Goal: Task Accomplishment & Management: Manage account settings

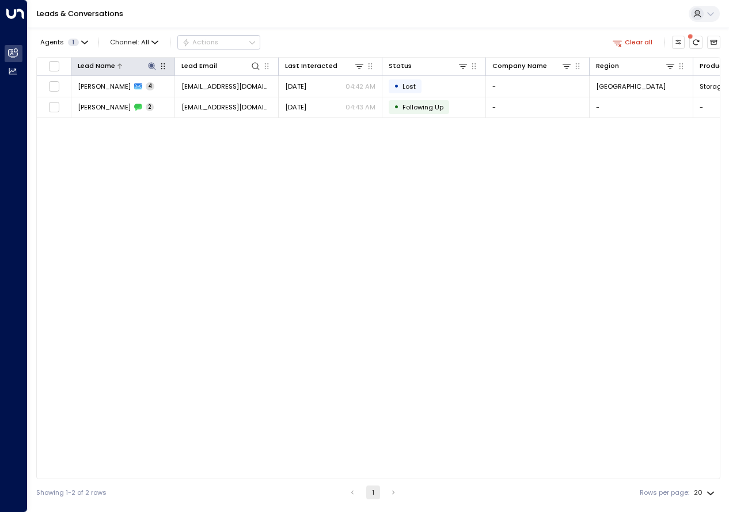
click at [150, 64] on icon at bounding box center [151, 65] width 7 height 7
type input "**********"
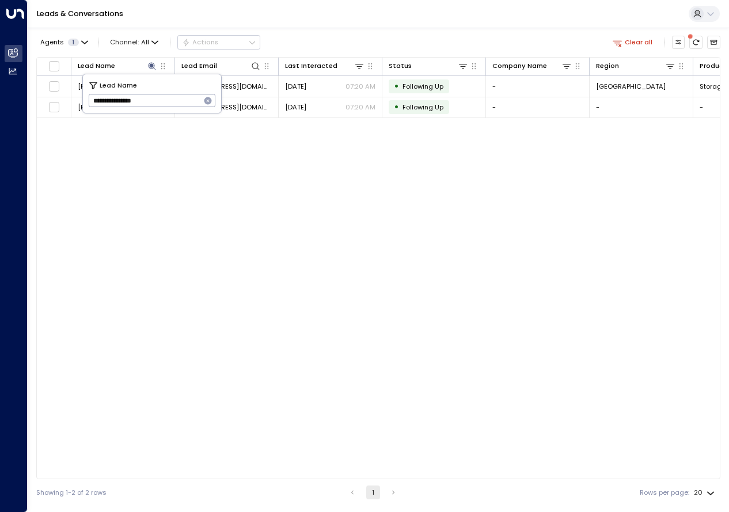
click at [213, 332] on div "Lead Name Lead Email Last Interacted Status Company Name Region Product # of pe…" at bounding box center [378, 268] width 684 height 422
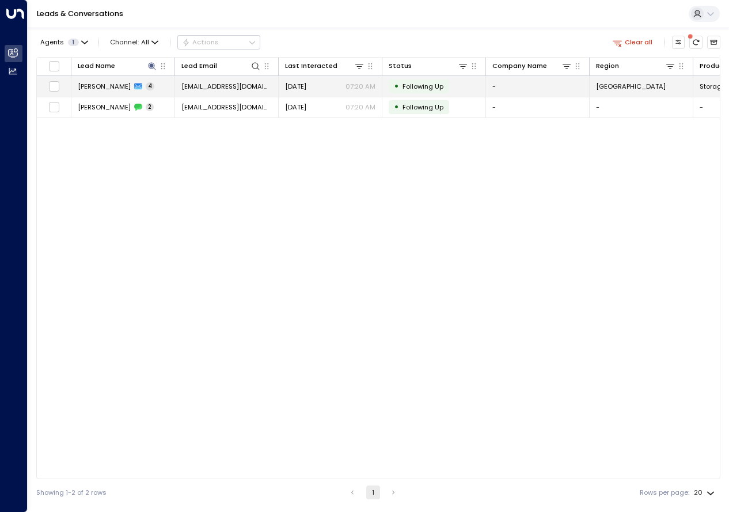
click at [123, 86] on span "[PERSON_NAME]" at bounding box center [104, 86] width 53 height 9
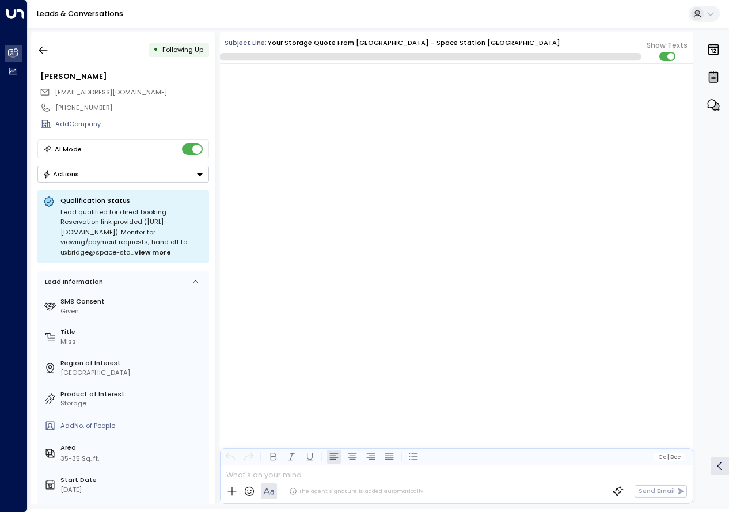
scroll to position [1855, 0]
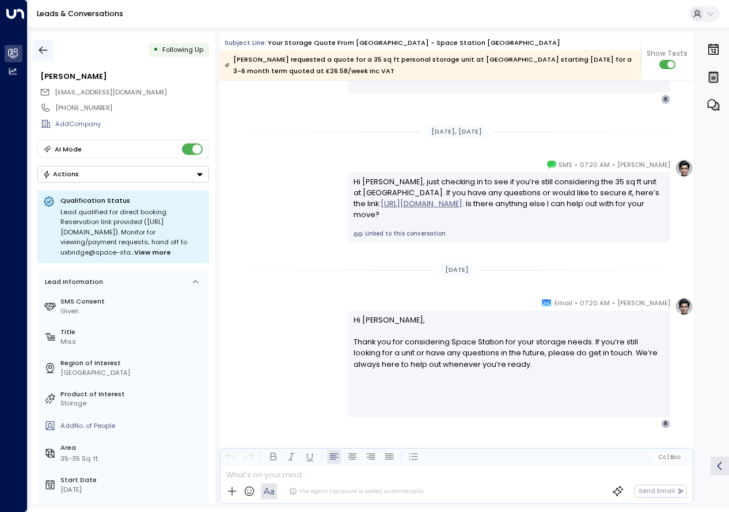
click at [40, 50] on icon "button" at bounding box center [43, 50] width 9 height 7
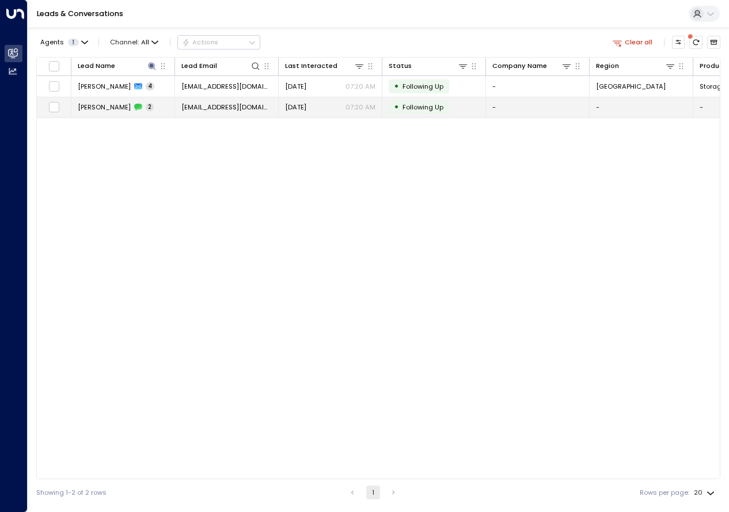
click at [101, 105] on span "[PERSON_NAME]" at bounding box center [104, 106] width 53 height 9
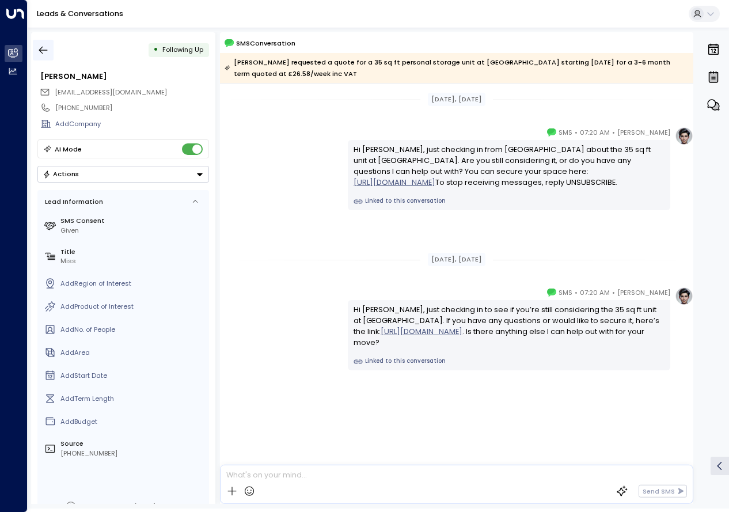
click at [43, 51] on icon "button" at bounding box center [43, 50] width 12 height 12
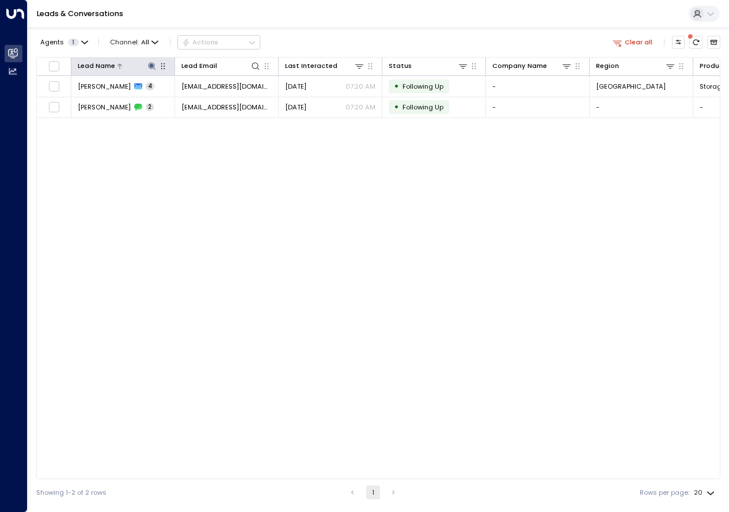
click at [154, 66] on icon at bounding box center [151, 65] width 7 height 7
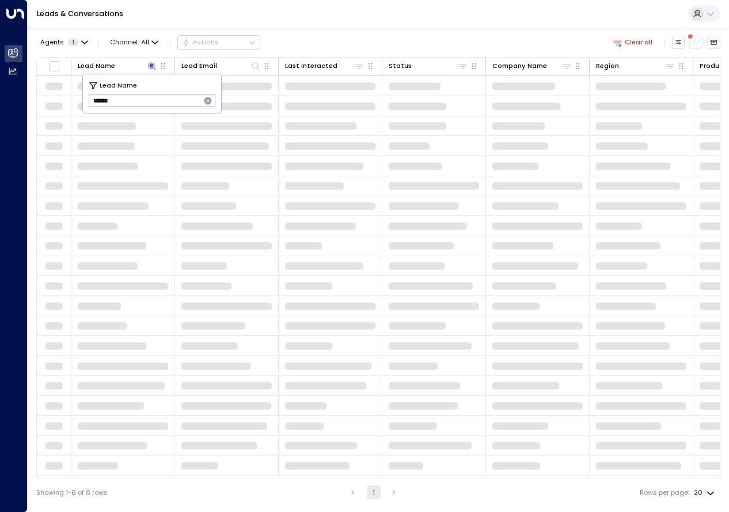
type input "*****"
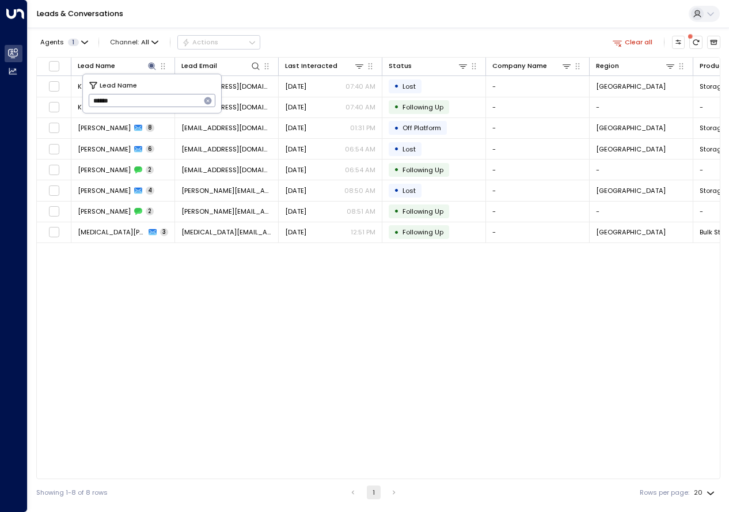
click at [175, 281] on div "Lead Name Lead Email Last Interacted Status Company Name Region Product # of pe…" at bounding box center [378, 268] width 684 height 422
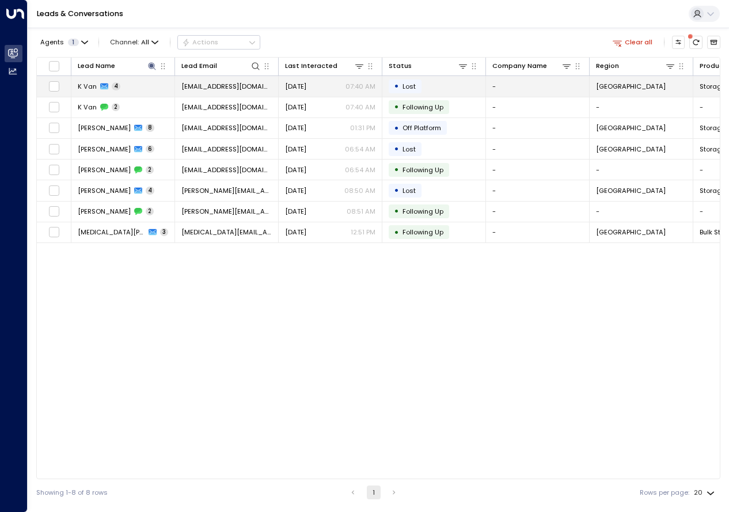
click at [102, 85] on icon at bounding box center [104, 86] width 8 height 8
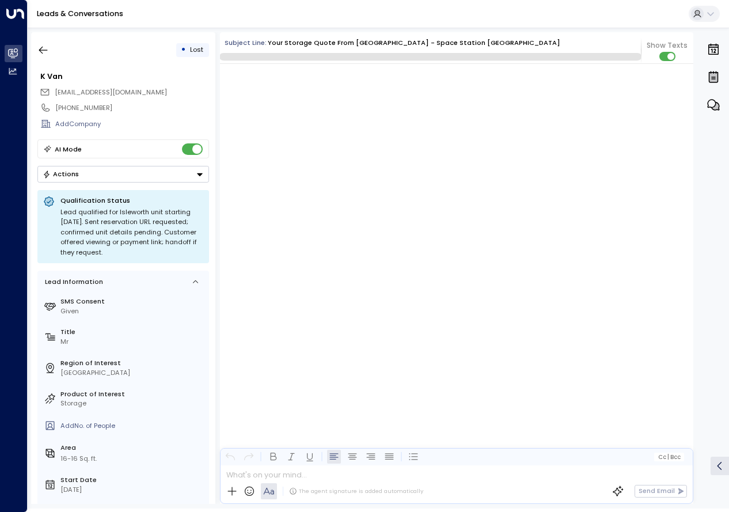
scroll to position [1315, 0]
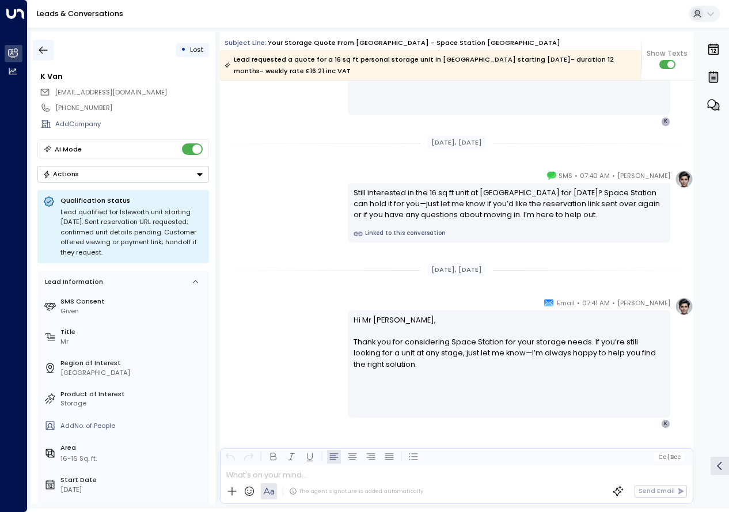
click at [46, 48] on icon "button" at bounding box center [43, 50] width 12 height 12
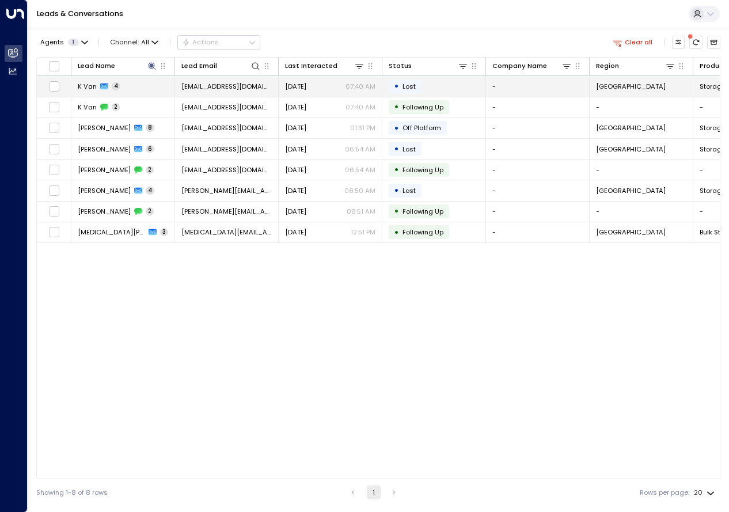
click at [113, 82] on span "4" at bounding box center [116, 86] width 9 height 8
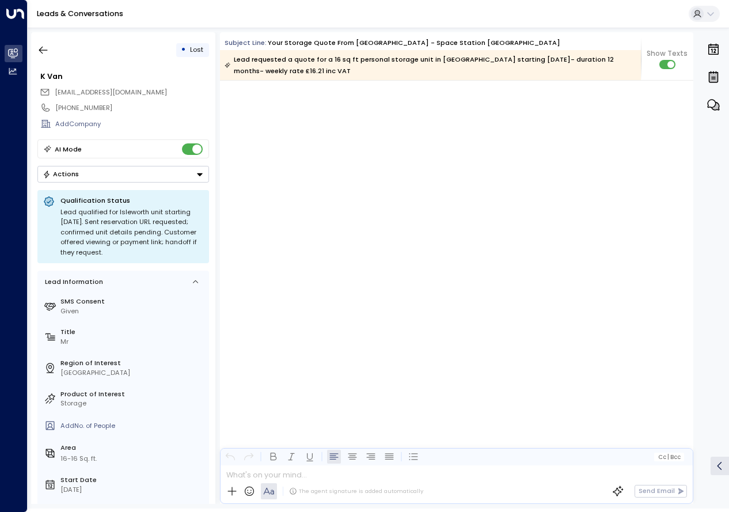
scroll to position [1860, 0]
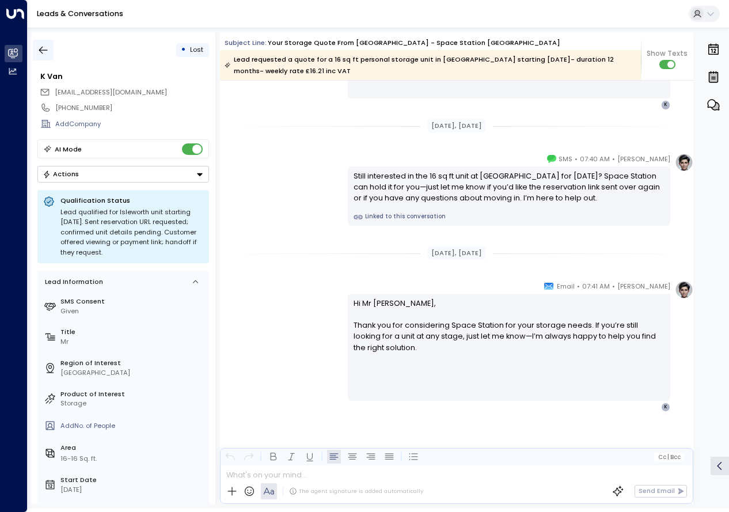
click at [45, 52] on icon "button" at bounding box center [43, 50] width 12 height 12
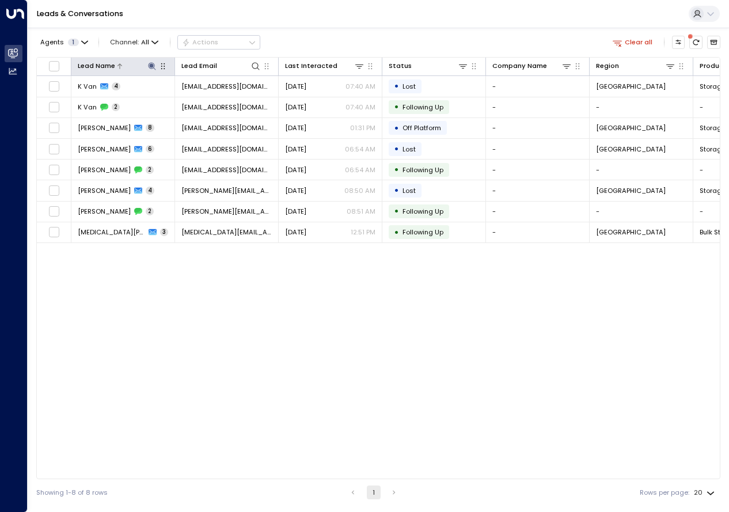
click at [157, 64] on button at bounding box center [151, 65] width 11 height 11
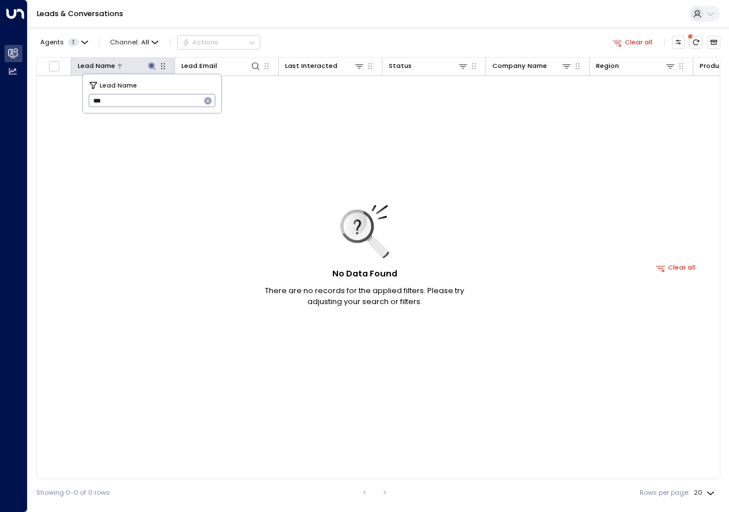
type input "*"
type input "**********"
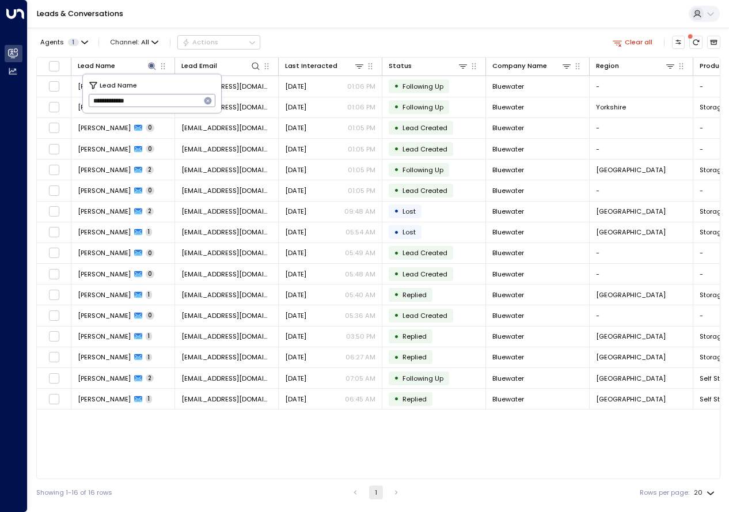
click at [324, 451] on div "Lead Name Lead Email Last Interacted Status Company Name Region Product # of pe…" at bounding box center [378, 268] width 684 height 422
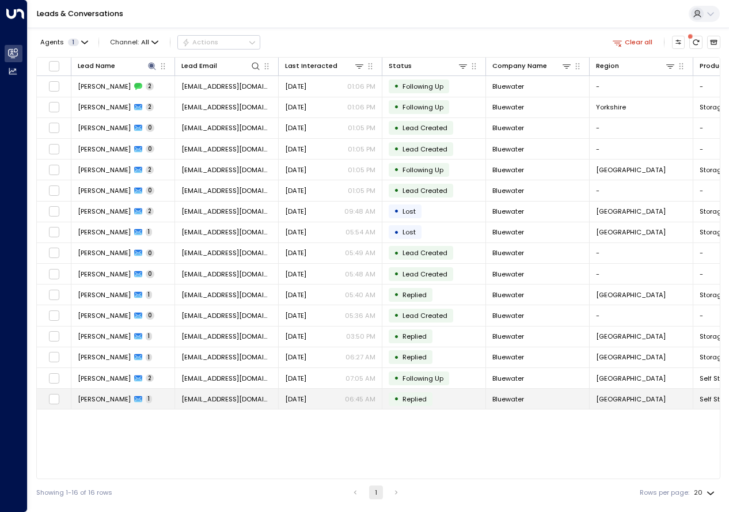
click at [92, 401] on span "[PERSON_NAME]" at bounding box center [104, 398] width 53 height 9
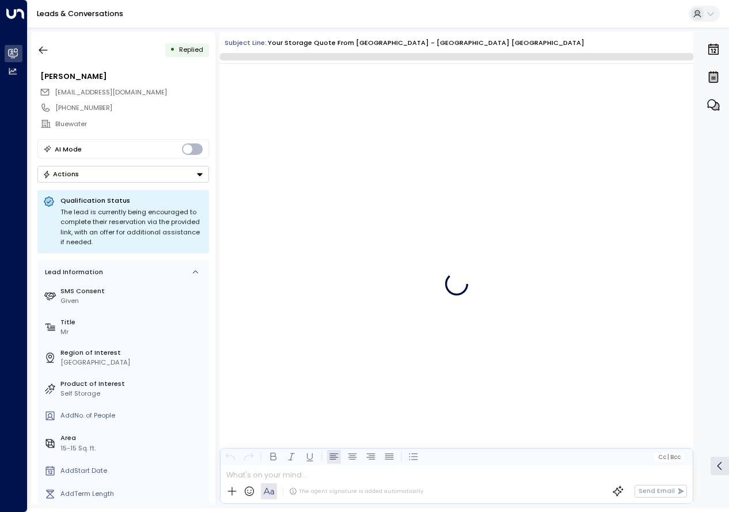
scroll to position [546, 0]
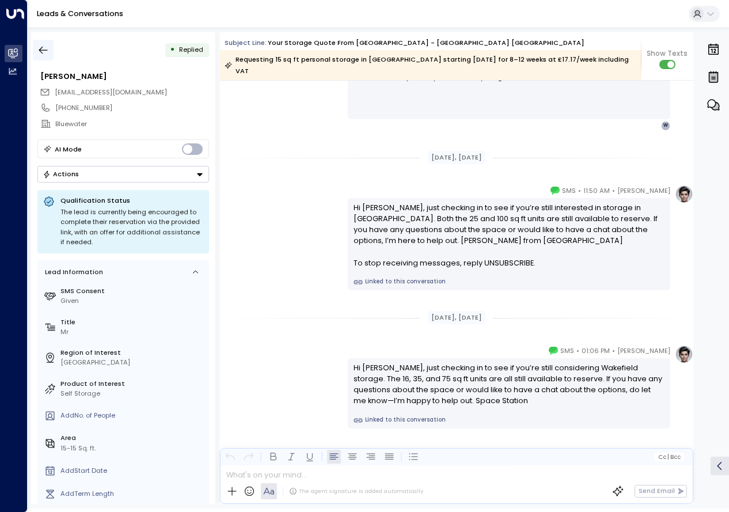
click at [44, 48] on icon "button" at bounding box center [43, 50] width 12 height 12
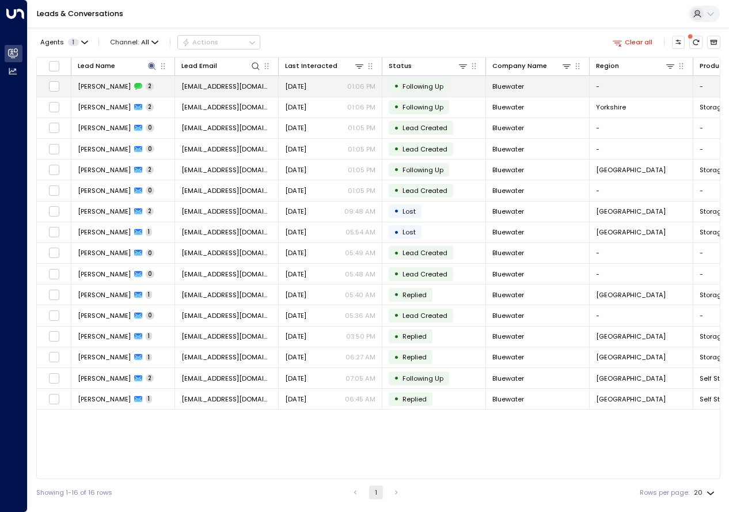
click at [104, 89] on span "[PERSON_NAME]" at bounding box center [104, 86] width 53 height 9
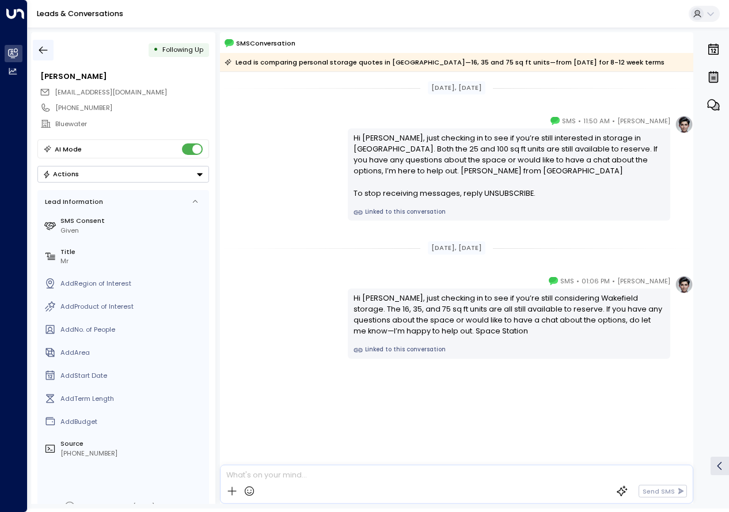
click at [45, 51] on icon "button" at bounding box center [43, 50] width 12 height 12
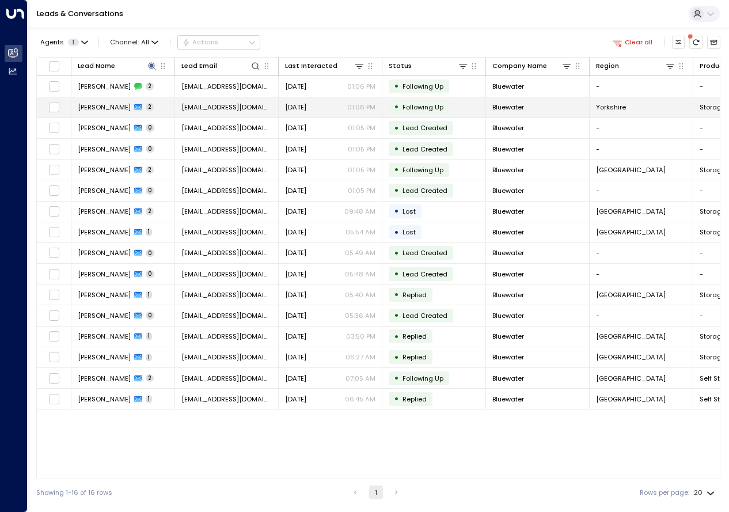
click at [108, 108] on span "[PERSON_NAME]" at bounding box center [104, 106] width 53 height 9
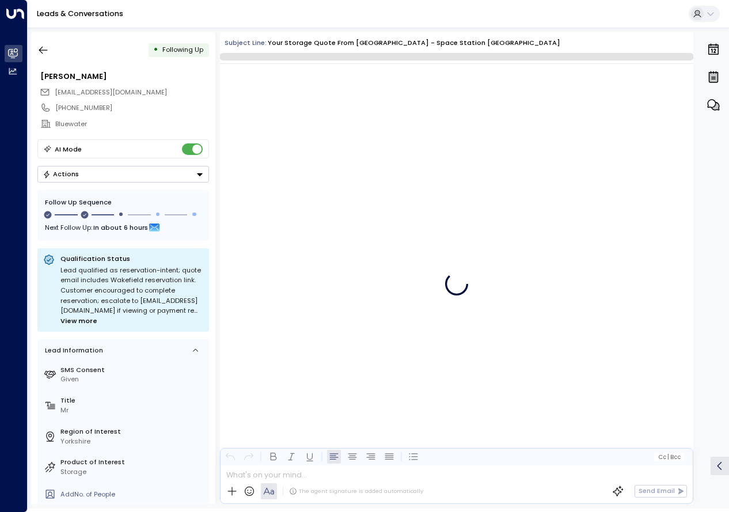
scroll to position [1213, 0]
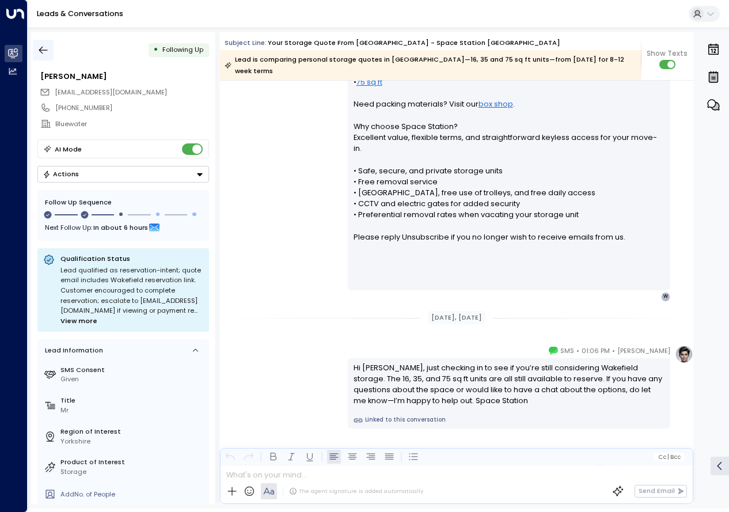
click at [40, 51] on icon "button" at bounding box center [43, 50] width 9 height 7
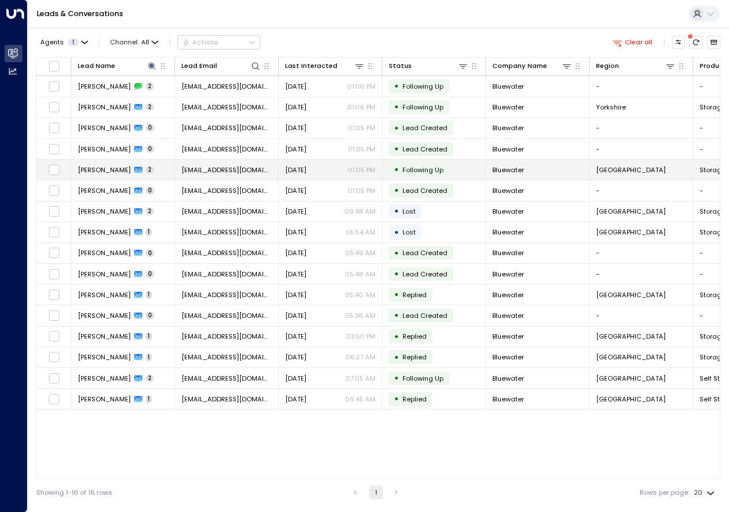
click at [134, 168] on icon at bounding box center [138, 170] width 8 height 8
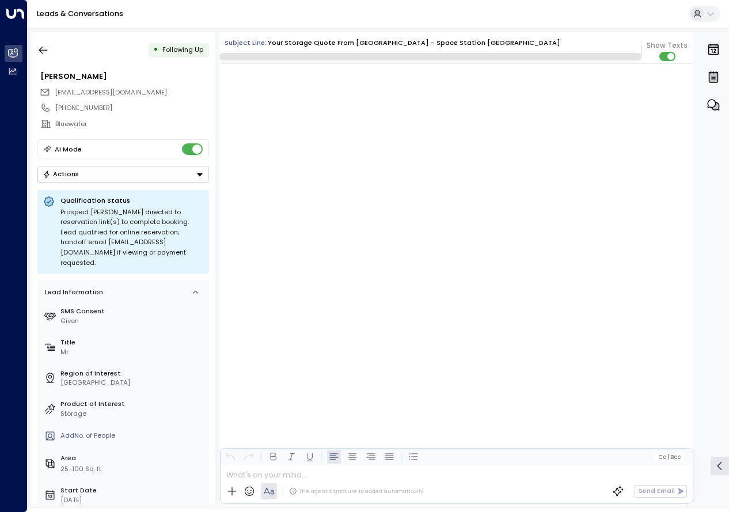
scroll to position [887, 0]
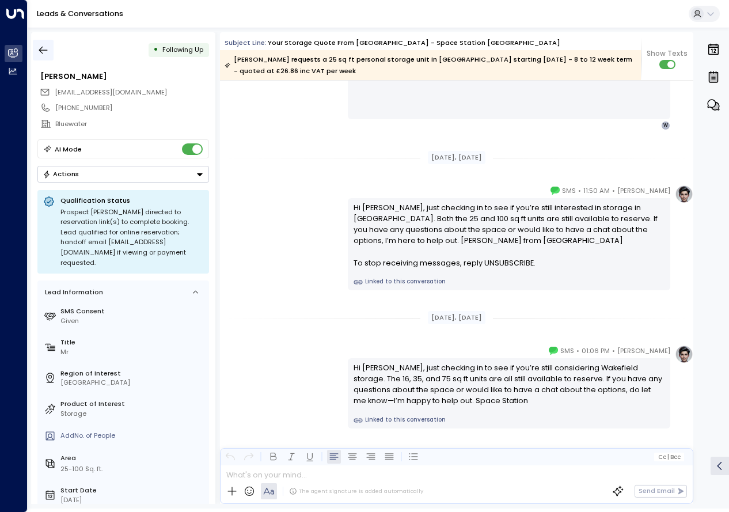
click at [43, 51] on icon "button" at bounding box center [43, 50] width 12 height 12
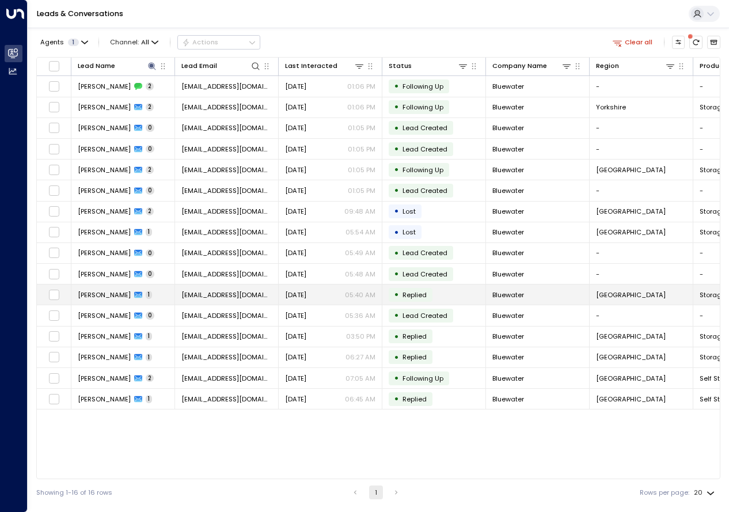
click at [112, 295] on span "[PERSON_NAME]" at bounding box center [104, 294] width 53 height 9
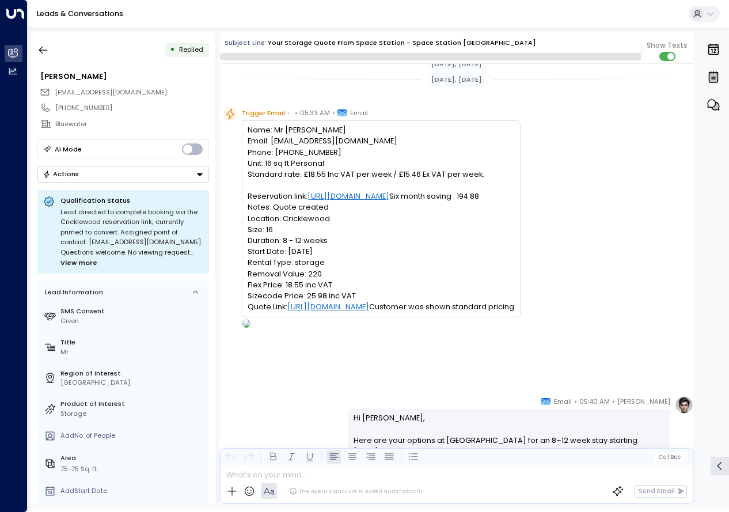
scroll to position [624, 0]
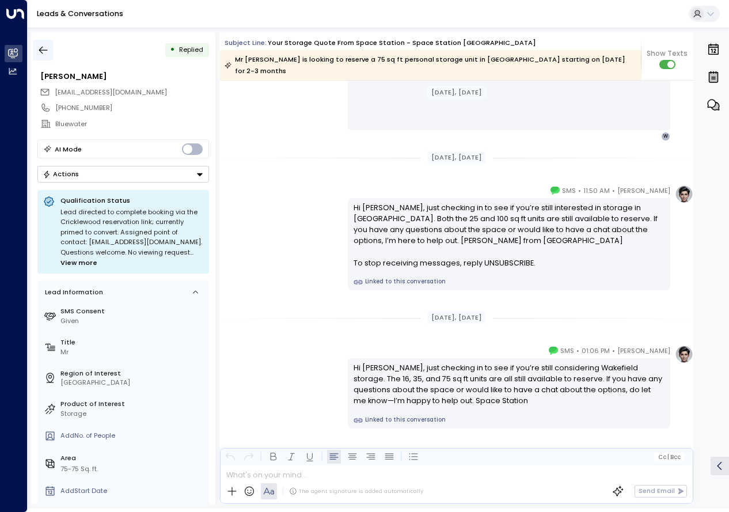
click at [39, 53] on icon "button" at bounding box center [43, 50] width 12 height 12
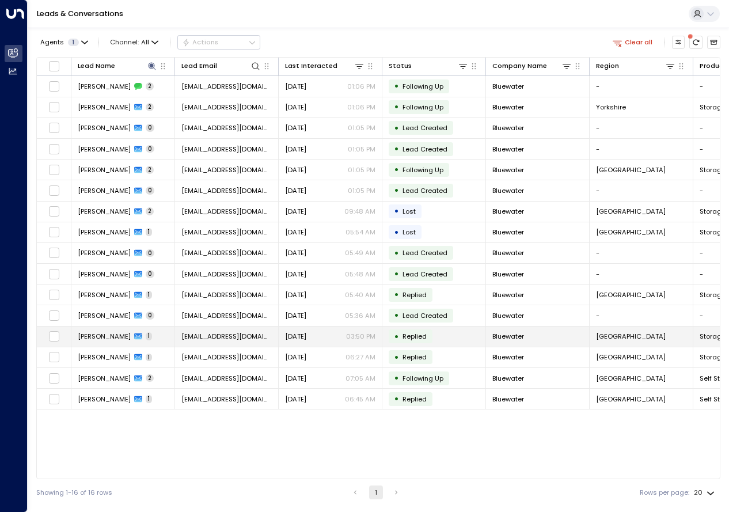
click at [443, 335] on td "• Replied" at bounding box center [434, 337] width 104 height 20
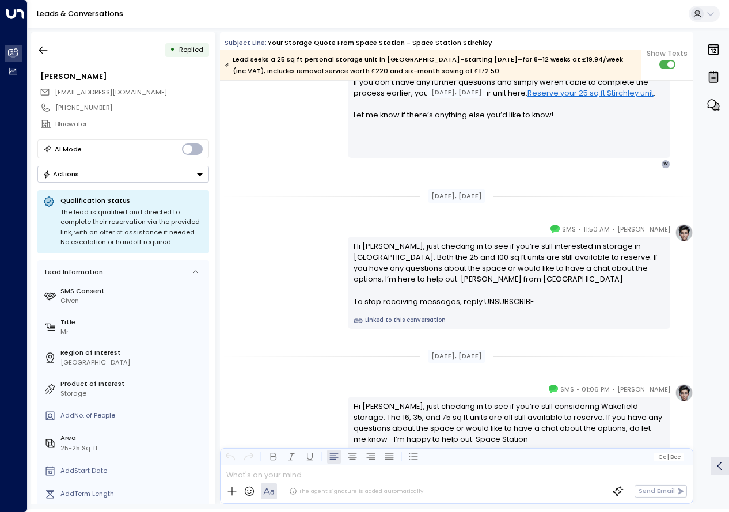
scroll to position [530, 0]
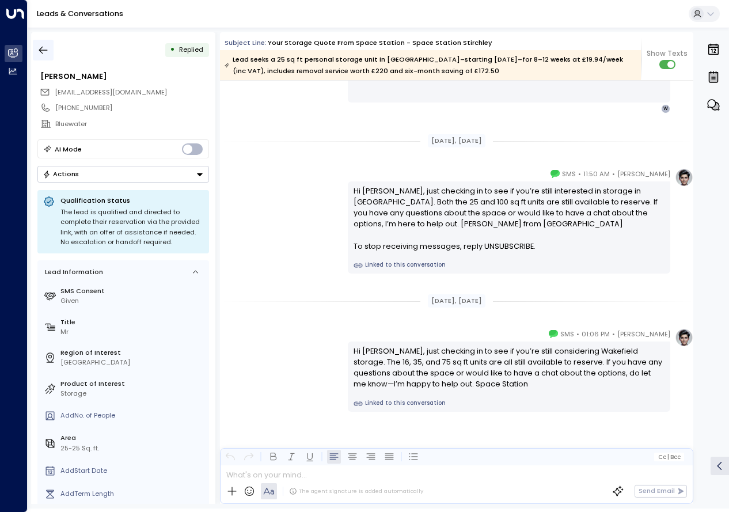
click at [39, 48] on icon "button" at bounding box center [43, 50] width 12 height 12
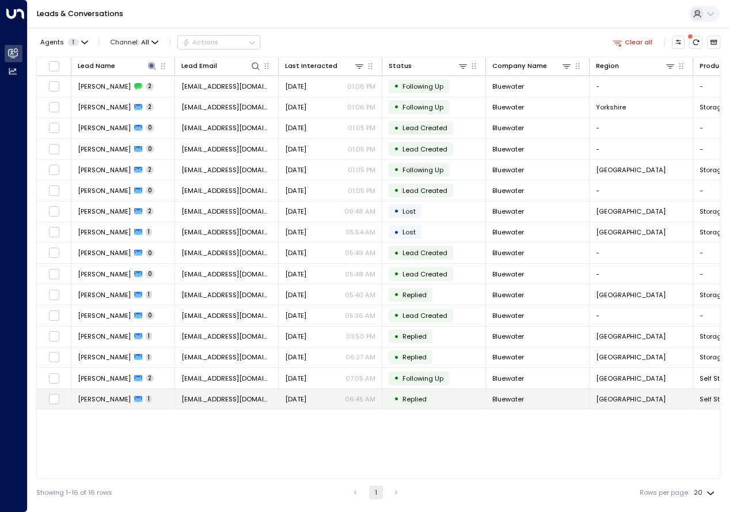
click at [407, 397] on span "Replied" at bounding box center [415, 398] width 24 height 9
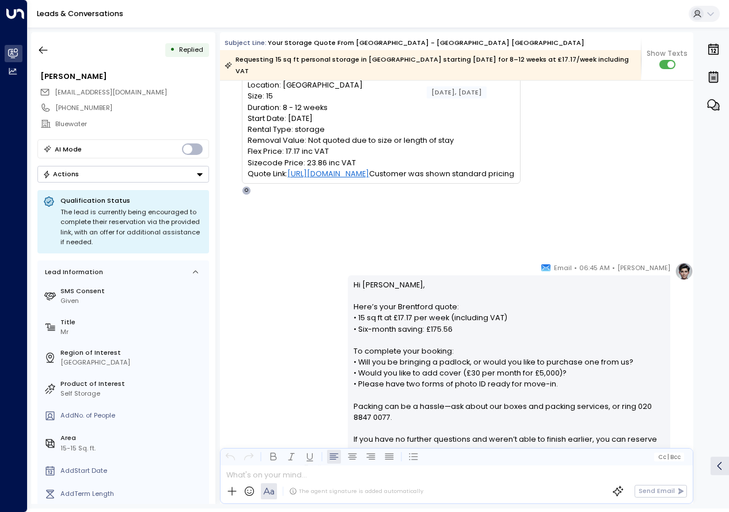
scroll to position [148, 0]
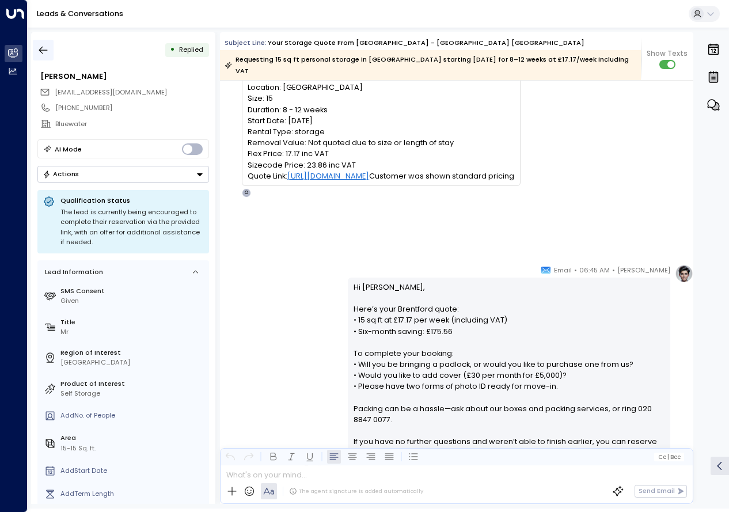
click at [47, 49] on icon "button" at bounding box center [43, 50] width 12 height 12
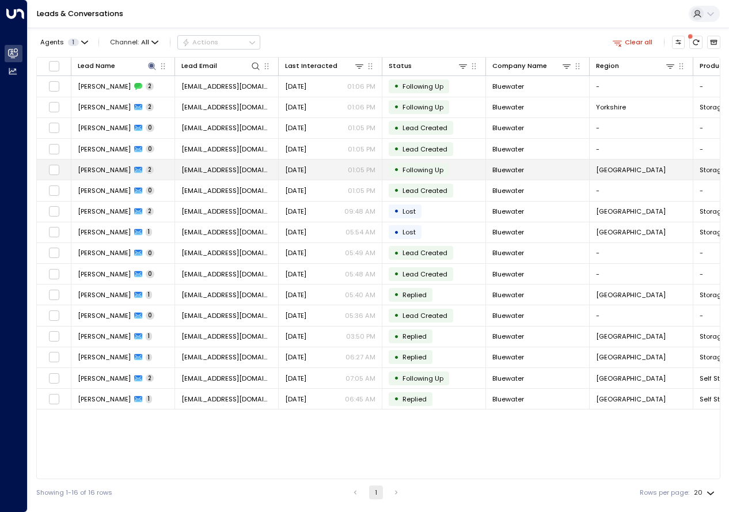
click at [116, 168] on span "[PERSON_NAME]" at bounding box center [104, 169] width 53 height 9
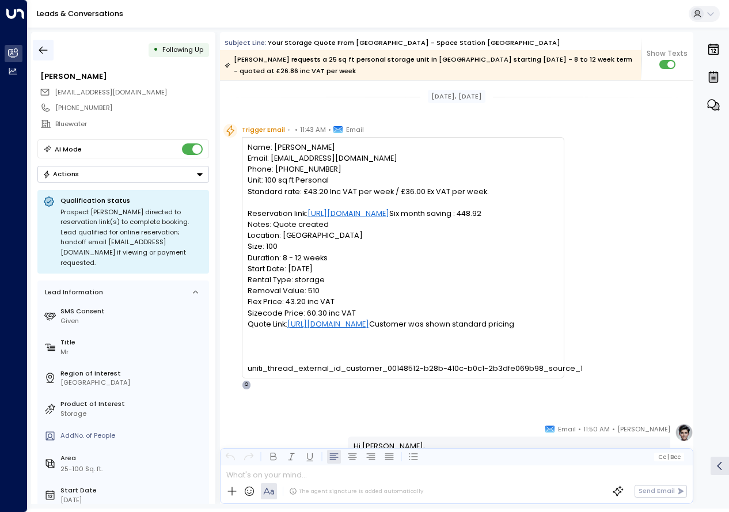
click at [36, 46] on button "button" at bounding box center [43, 50] width 21 height 21
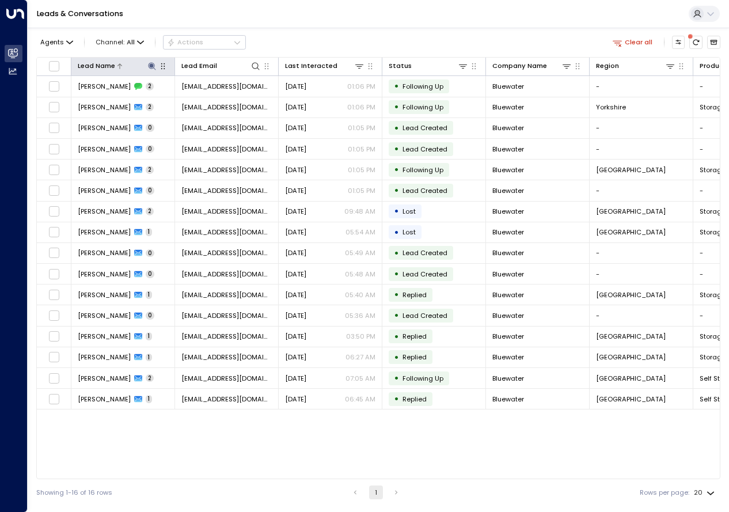
click at [151, 66] on icon at bounding box center [151, 65] width 7 height 7
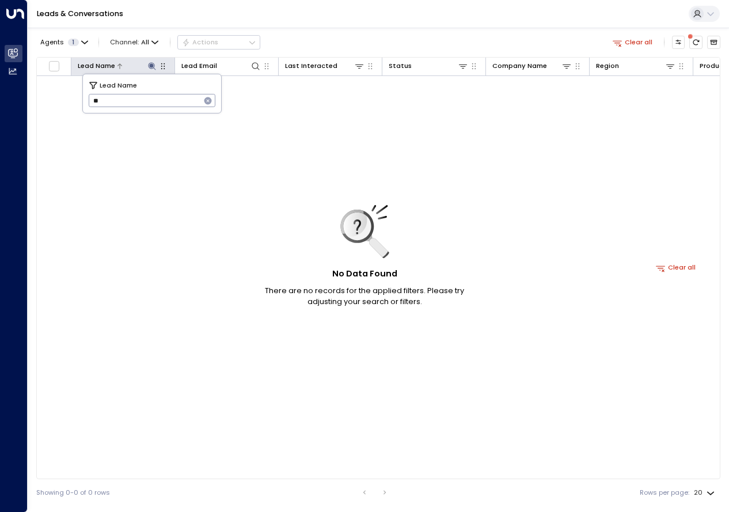
type input "*"
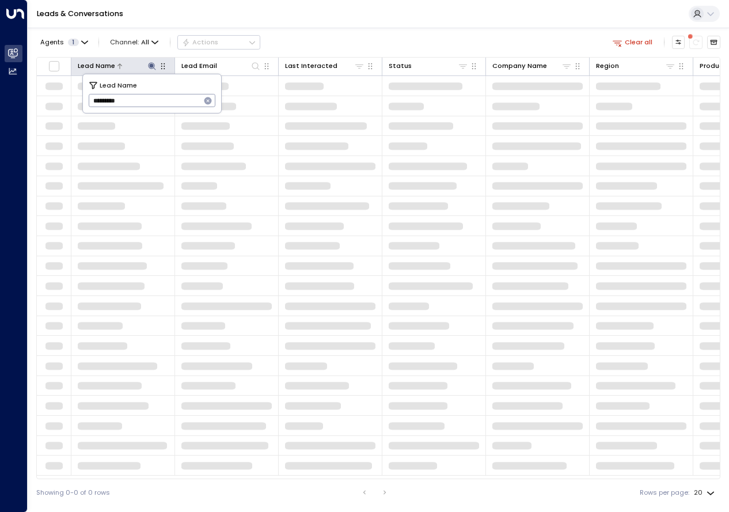
type input "*********"
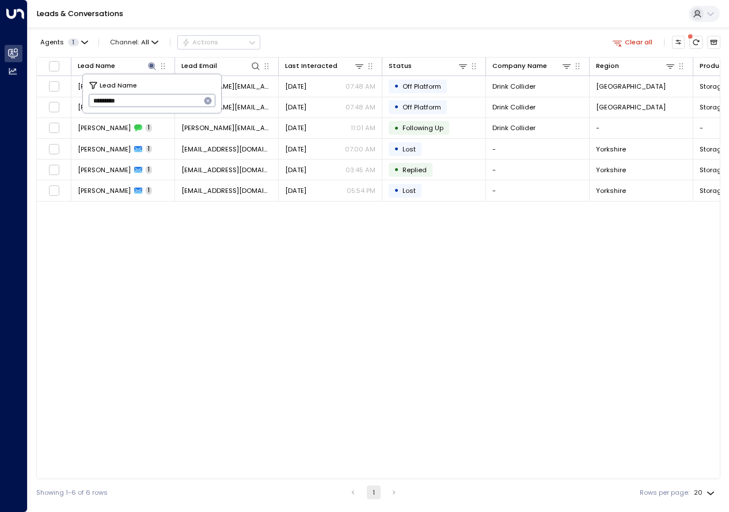
click at [196, 217] on div "Lead Name Lead Email Last Interacted Status Company Name Region Product # of pe…" at bounding box center [378, 268] width 684 height 422
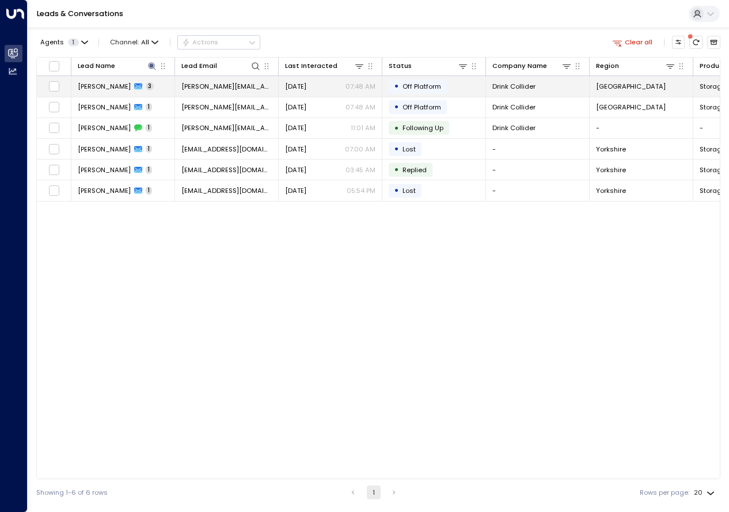
click at [130, 88] on span "[PERSON_NAME]" at bounding box center [104, 86] width 53 height 9
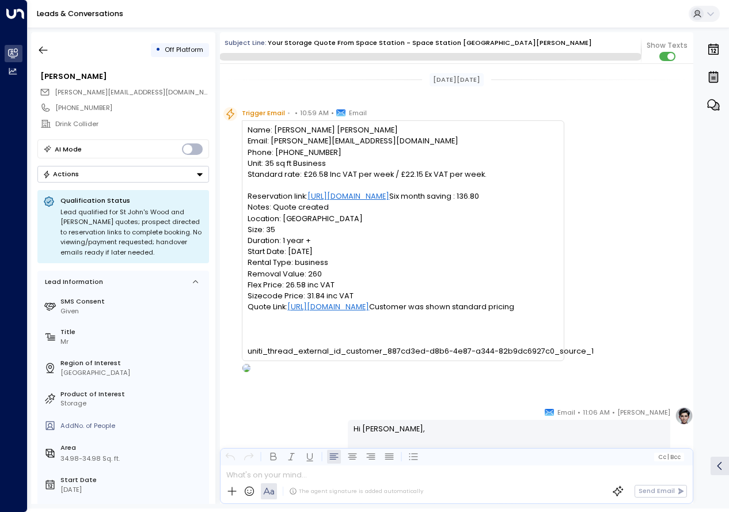
scroll to position [890, 0]
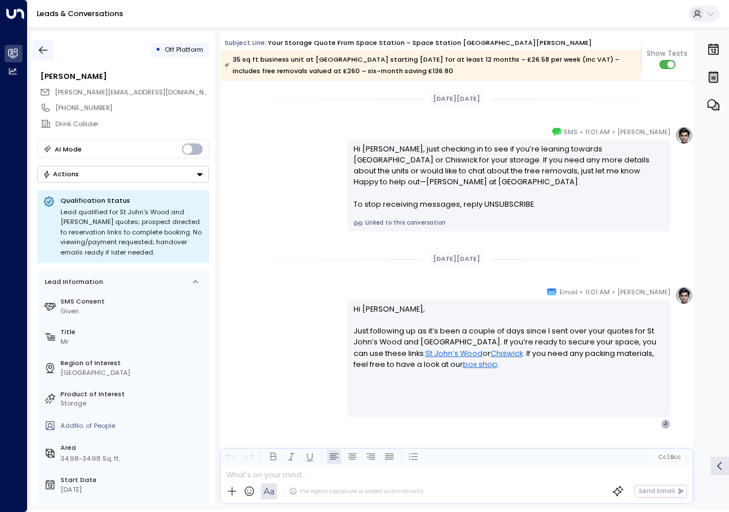
click at [44, 57] on button "button" at bounding box center [43, 50] width 21 height 21
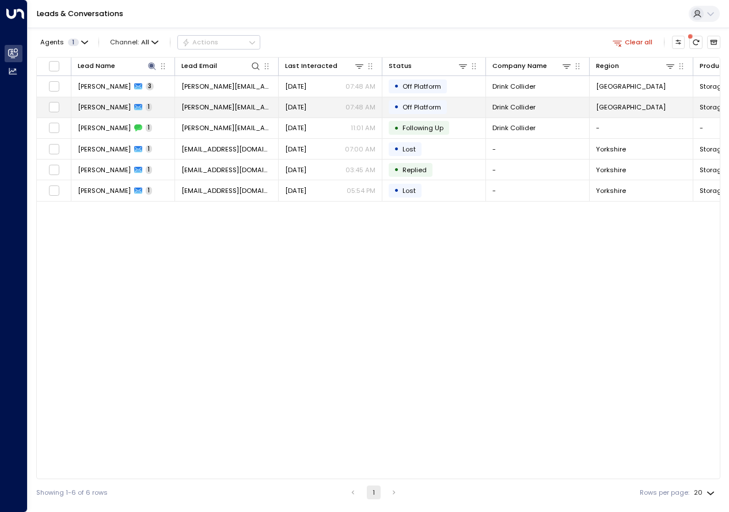
click at [100, 105] on span "[PERSON_NAME]" at bounding box center [104, 106] width 53 height 9
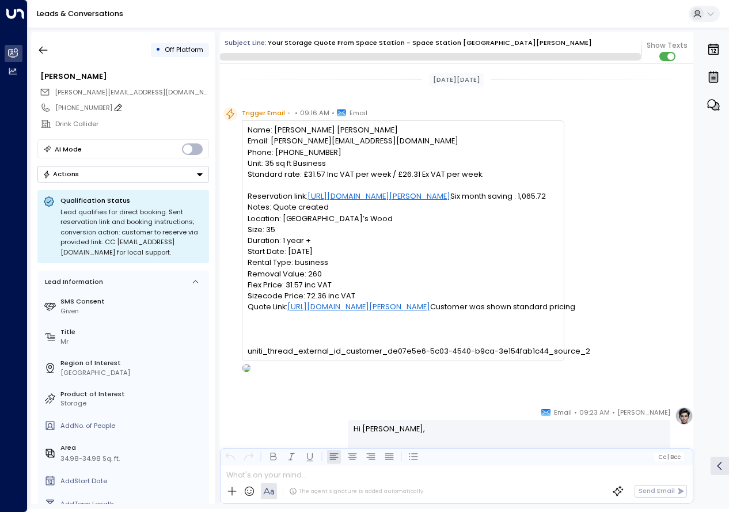
scroll to position [595, 0]
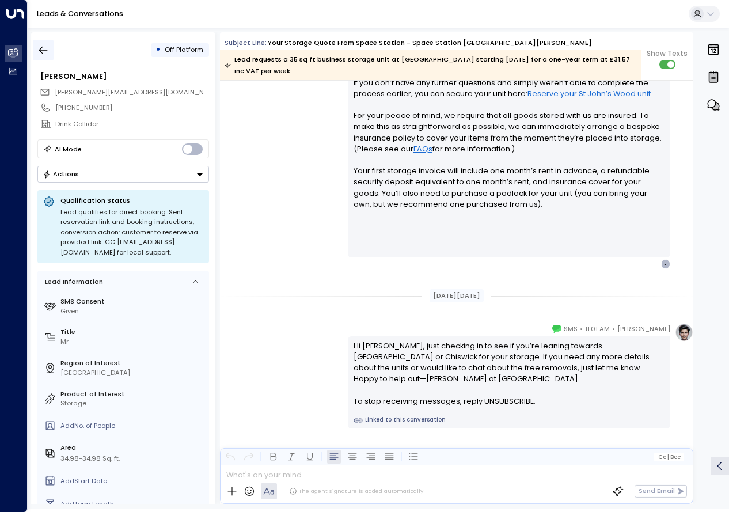
click at [47, 56] on button "button" at bounding box center [43, 50] width 21 height 21
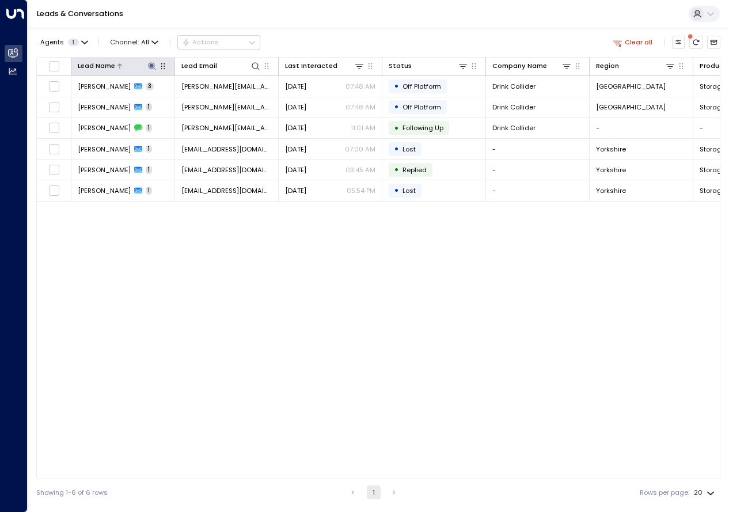
click at [147, 67] on icon at bounding box center [151, 66] width 9 height 9
type input "**********"
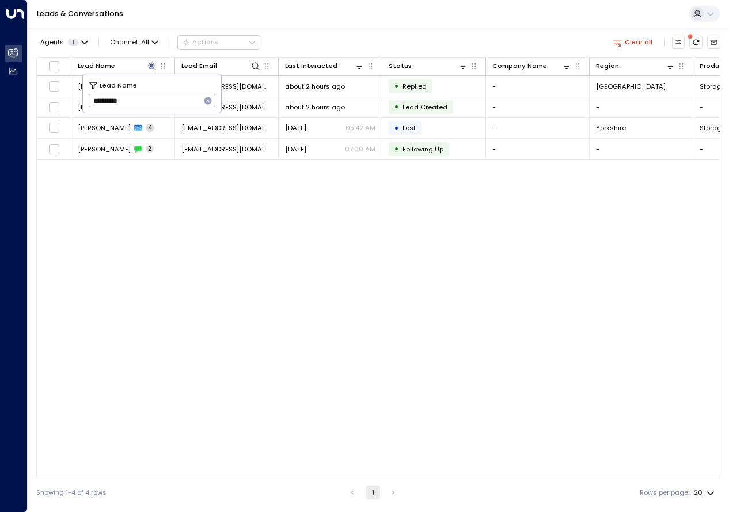
click at [109, 219] on div "Lead Name Lead Email Last Interacted Status Company Name Region Product # of pe…" at bounding box center [378, 268] width 684 height 422
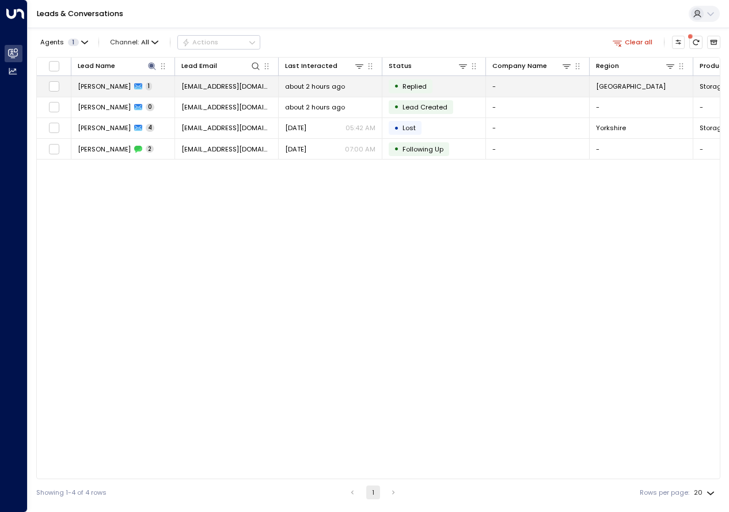
click at [112, 90] on div "[PERSON_NAME] 1" at bounding box center [115, 86] width 74 height 9
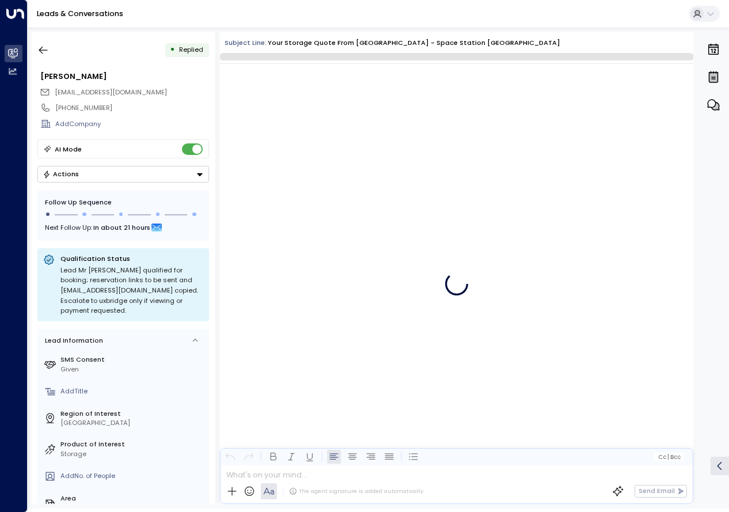
scroll to position [259, 0]
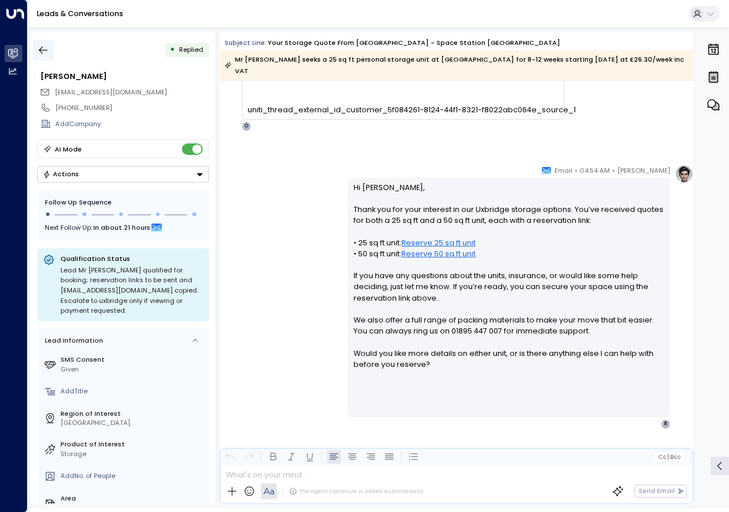
click at [45, 50] on icon "button" at bounding box center [43, 50] width 12 height 12
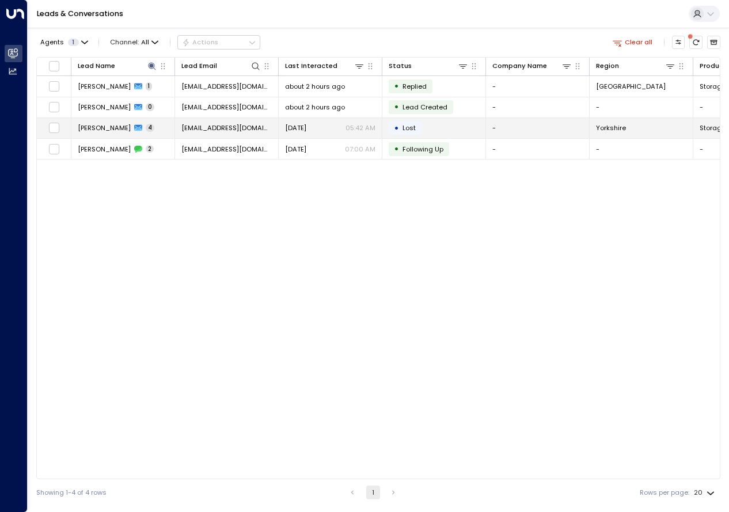
click at [134, 129] on icon at bounding box center [138, 128] width 8 height 6
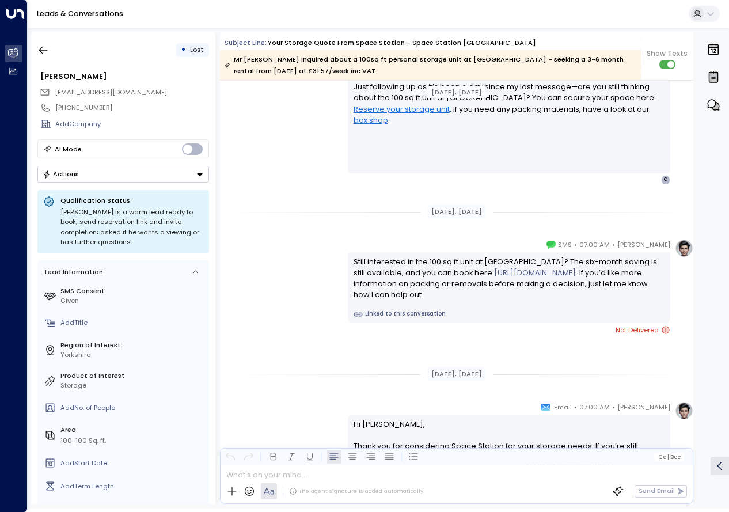
scroll to position [1368, 0]
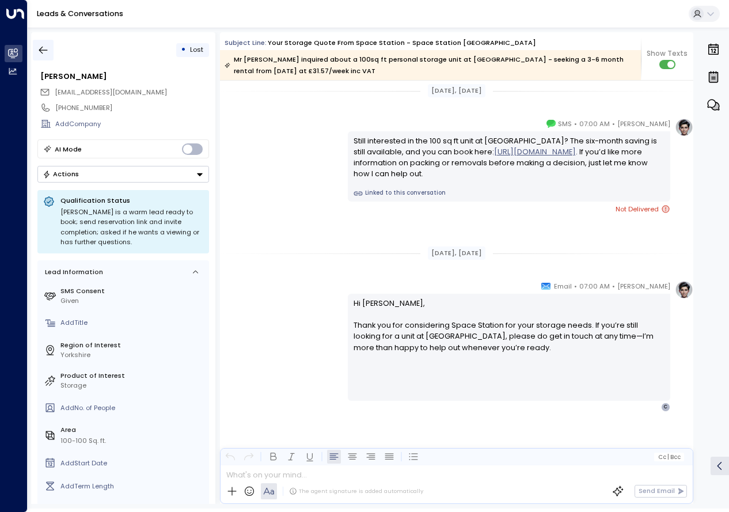
click at [45, 53] on icon "button" at bounding box center [43, 50] width 12 height 12
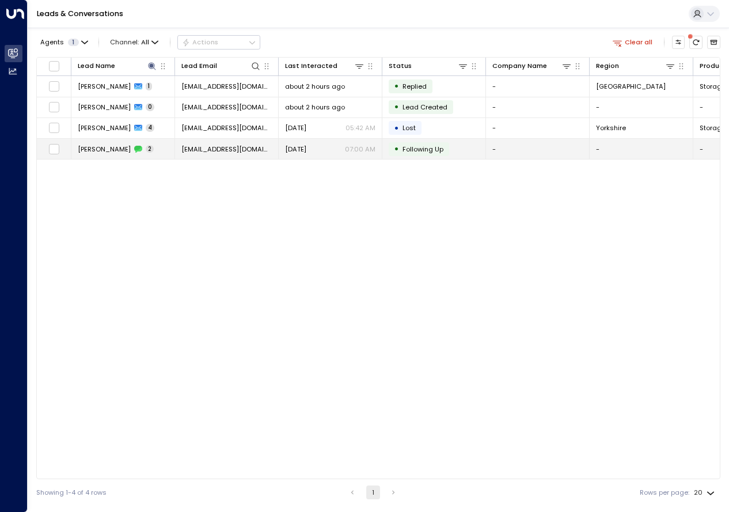
click at [111, 153] on div "[PERSON_NAME] 2" at bounding box center [116, 149] width 76 height 9
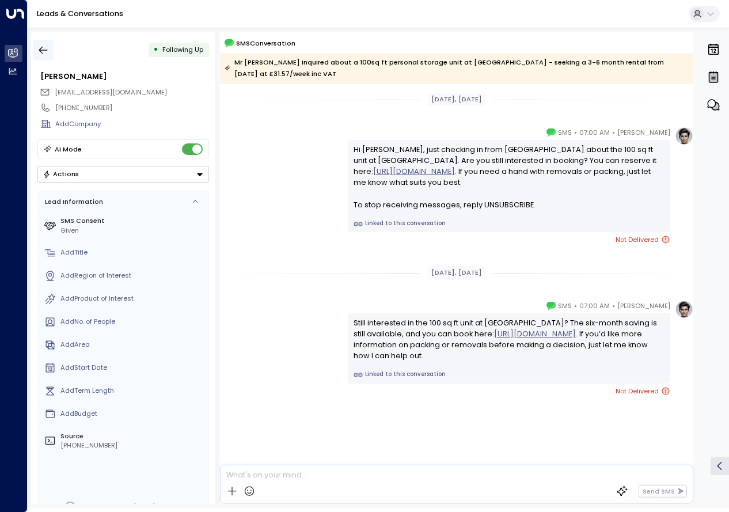
click at [45, 52] on icon "button" at bounding box center [43, 50] width 12 height 12
